Goal: Navigation & Orientation: Find specific page/section

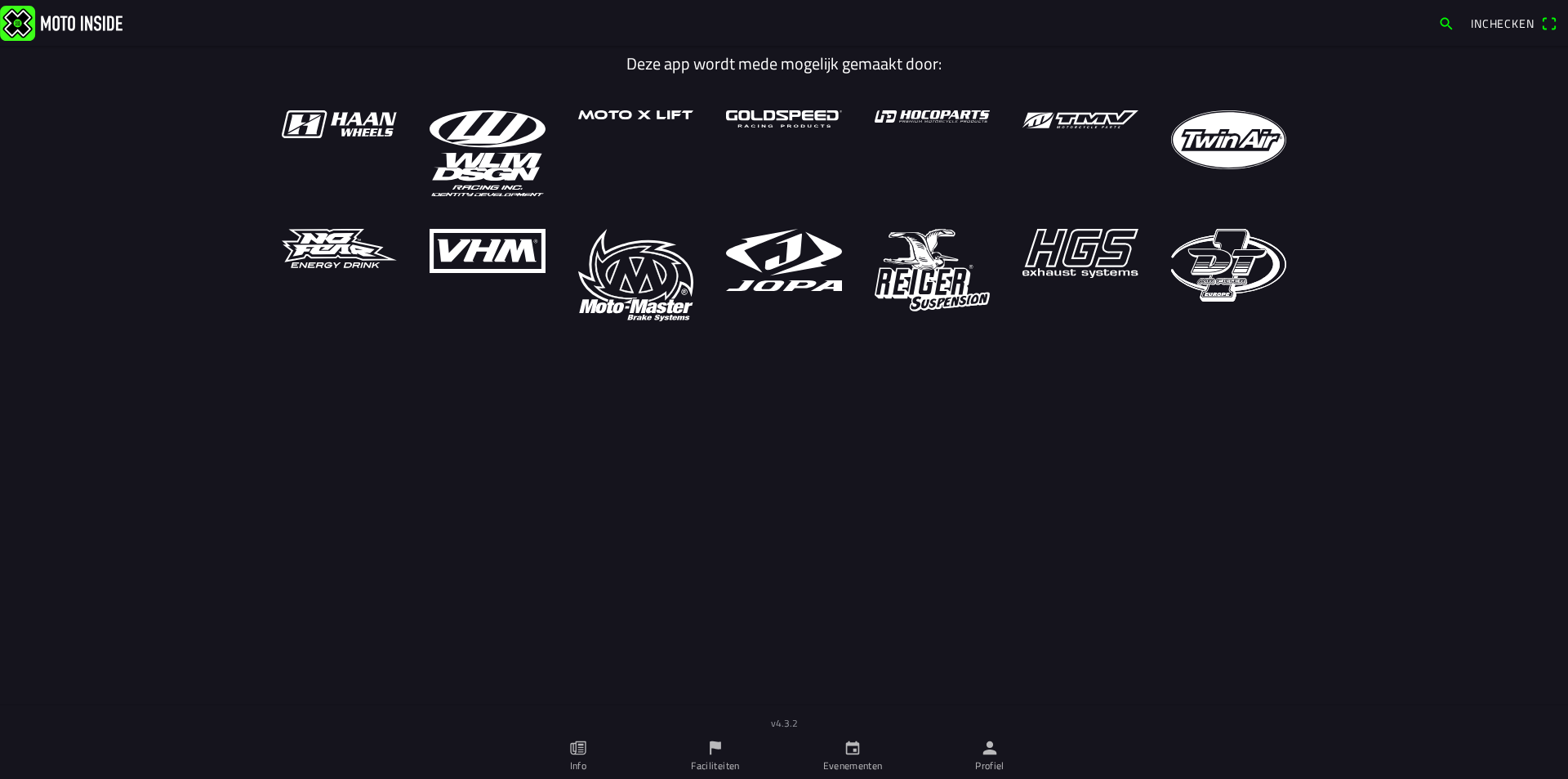
click at [714, 746] on icon "flag" at bounding box center [716, 748] width 12 height 14
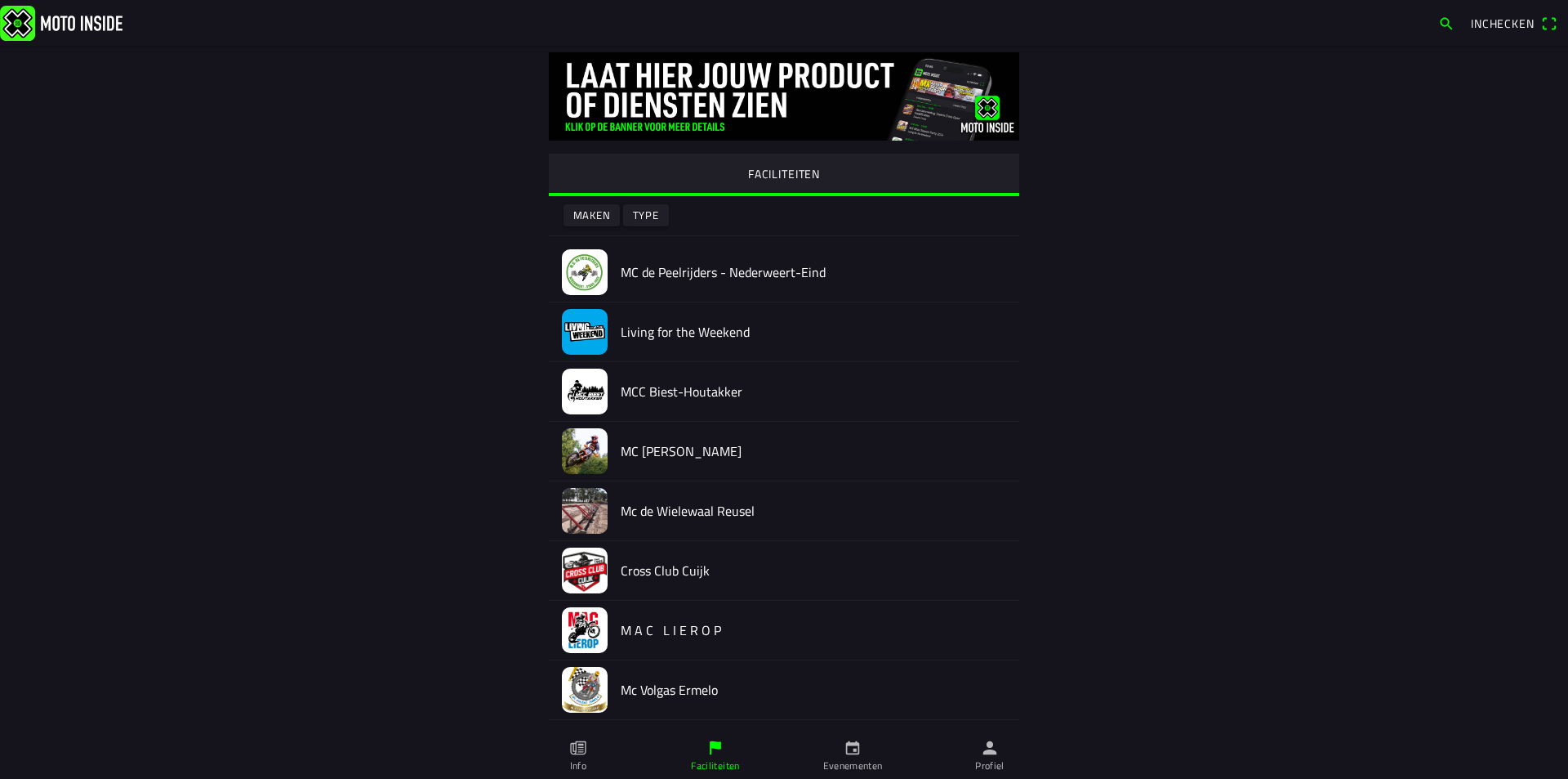
click at [852, 750] on icon "calendar" at bounding box center [852, 747] width 18 height 18
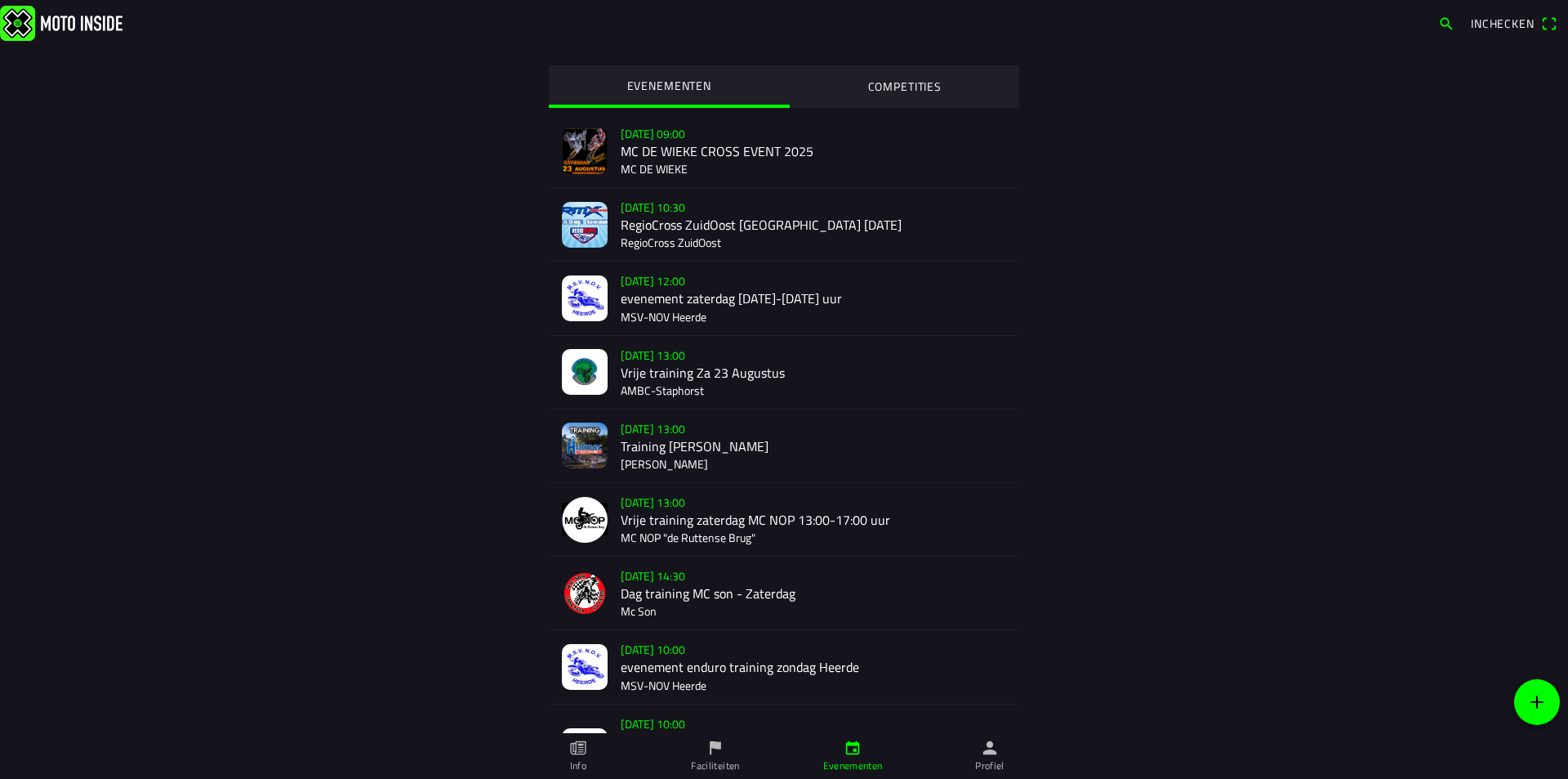
click at [698, 229] on div "[DATE] 10:30 RegioCross ZuidOost [GEOGRAPHIC_DATA] [DATE] RegioCross ZuidOost" at bounding box center [813, 224] width 385 height 73
